Goal: Navigation & Orientation: Find specific page/section

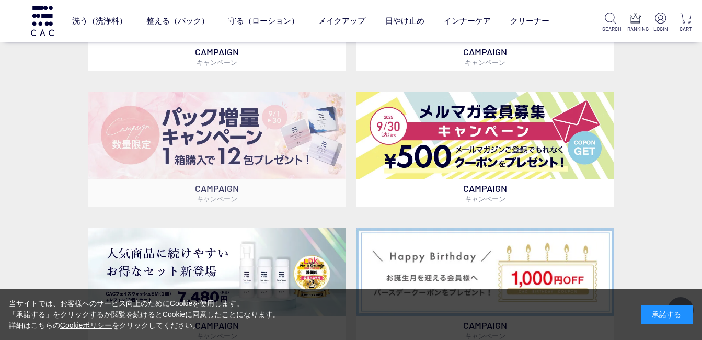
scroll to position [522, 0]
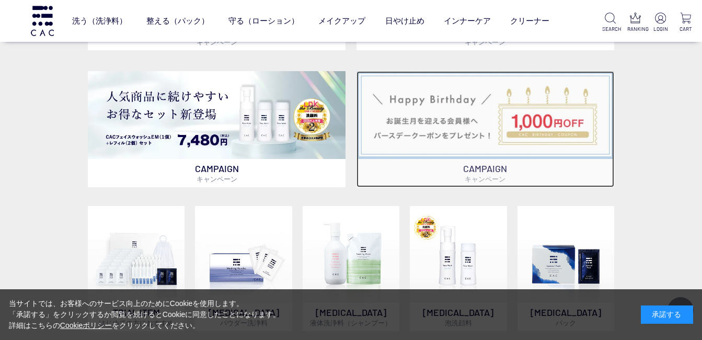
click at [509, 130] on img at bounding box center [485, 114] width 258 height 87
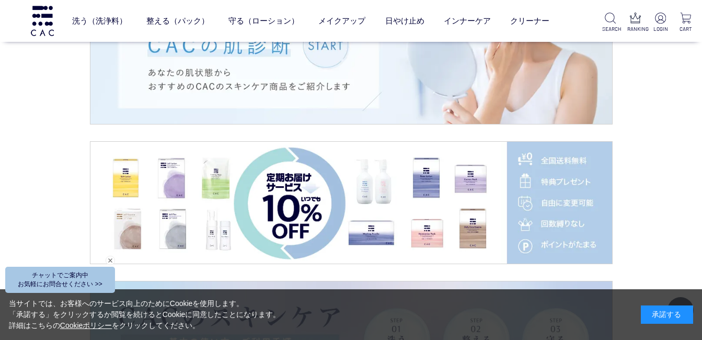
scroll to position [1672, 0]
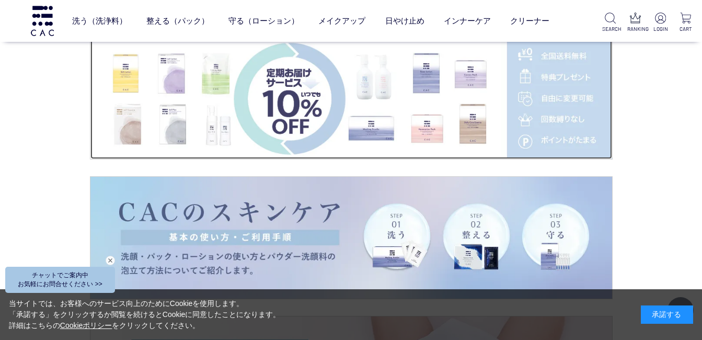
click at [279, 113] on img at bounding box center [350, 98] width 521 height 122
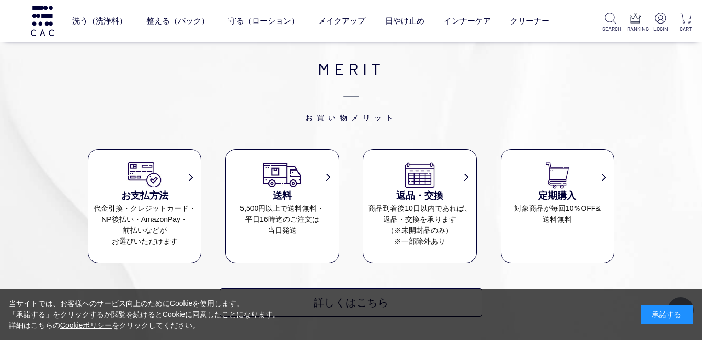
scroll to position [5050, 0]
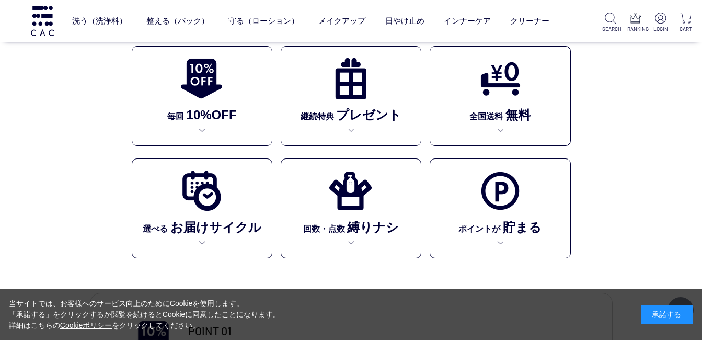
scroll to position [313, 0]
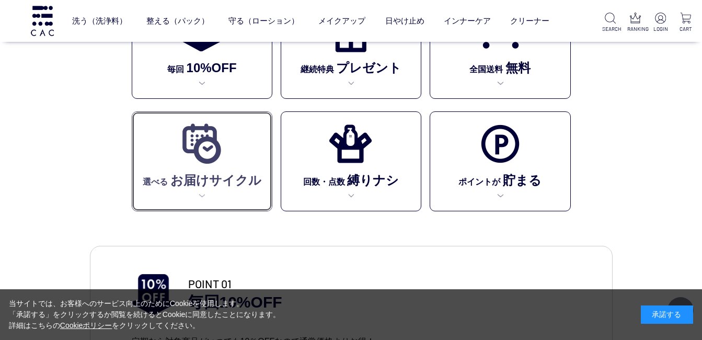
click at [213, 151] on img at bounding box center [201, 143] width 43 height 43
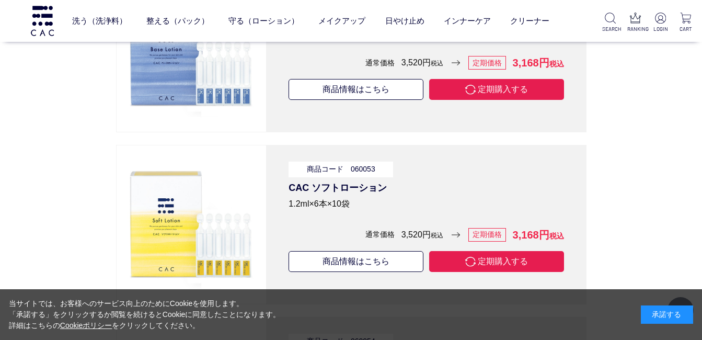
scroll to position [5590, 0]
